Goal: Information Seeking & Learning: Check status

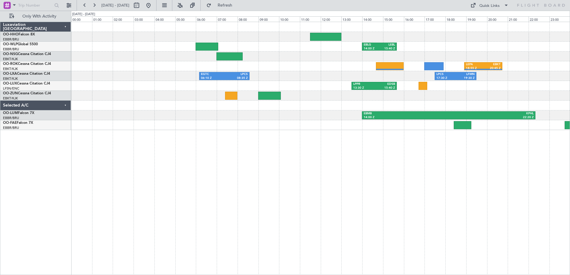
click at [35, 210] on div "Luxaviation [GEOGRAPHIC_DATA] OO-HHO Falcon 8X EBBR/BRU [GEOGRAPHIC_DATA] ([GEO…" at bounding box center [35, 149] width 71 height 254
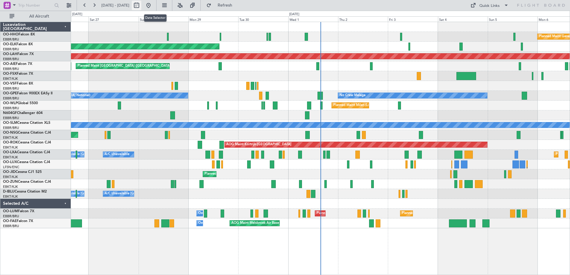
click at [141, 5] on button at bounding box center [137, 6] width 10 height 10
select select "9"
select select "2025"
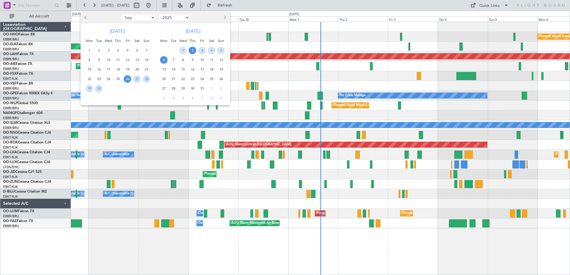
click at [192, 49] on span "2" at bounding box center [192, 50] width 7 height 7
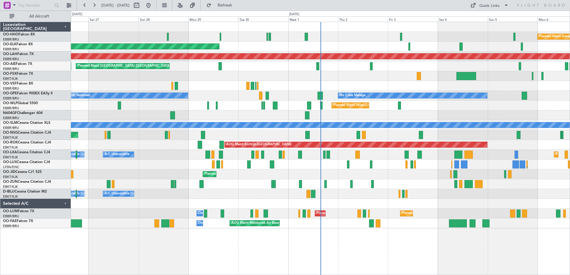
select select "10"
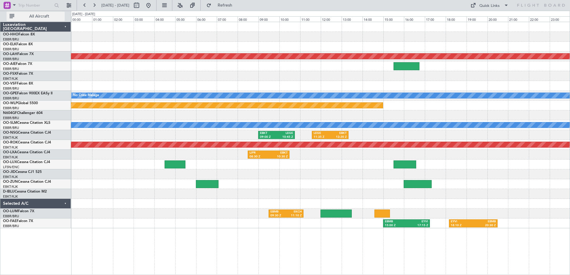
click at [39, 16] on span "All Aircraft" at bounding box center [39, 16] width 47 height 4
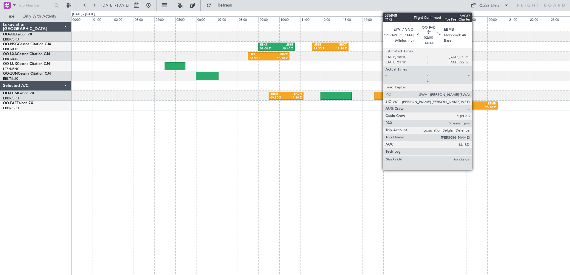
click at [475, 104] on div "EBMB" at bounding box center [484, 104] width 23 height 4
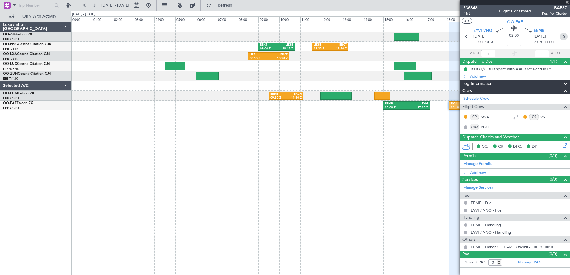
click at [565, 37] on icon at bounding box center [564, 37] width 8 height 8
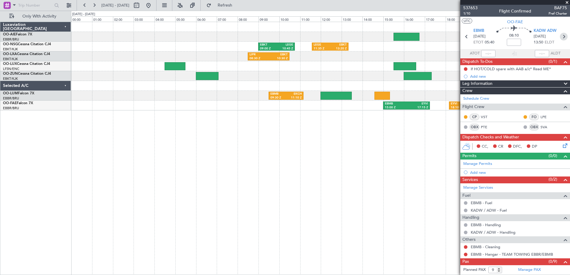
click at [560, 36] on icon at bounding box center [564, 37] width 8 height 8
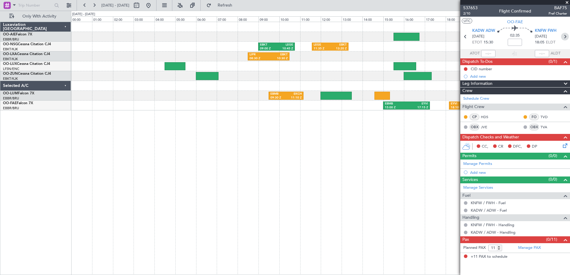
click at [565, 38] on icon at bounding box center [565, 37] width 8 height 8
click at [566, 1] on span at bounding box center [567, 2] width 6 height 5
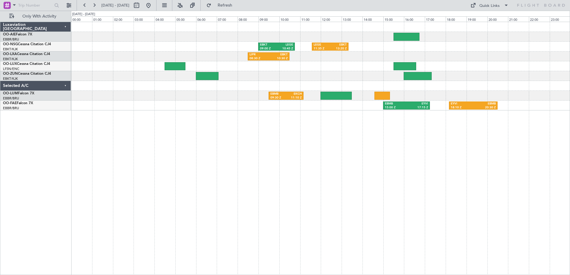
type input "0"
